Goal: Book appointment/travel/reservation

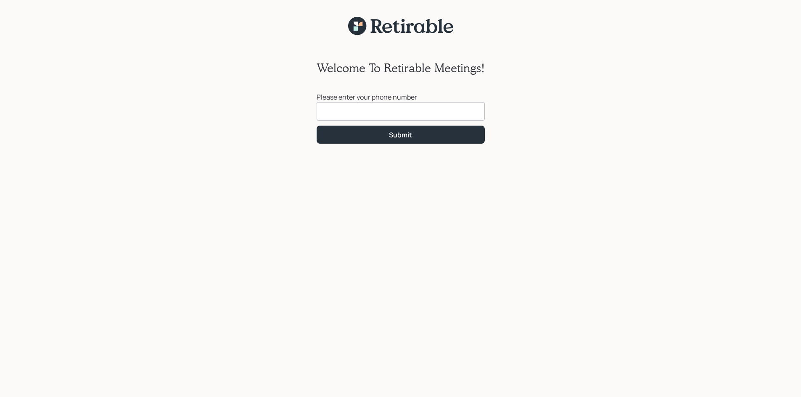
click at [336, 110] on input at bounding box center [401, 111] width 168 height 19
type input "[PHONE_NUMBER]"
click at [399, 132] on div "Submit" at bounding box center [400, 134] width 23 height 9
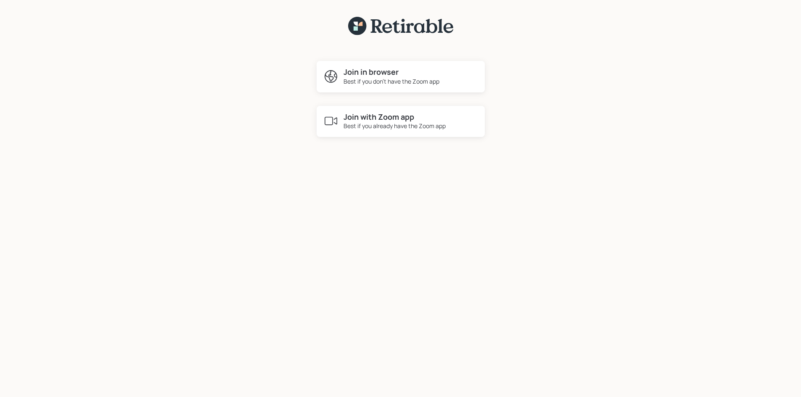
click at [387, 124] on div "Best if you already have the Zoom app" at bounding box center [395, 126] width 102 height 9
